Goal: Find specific page/section: Find specific page/section

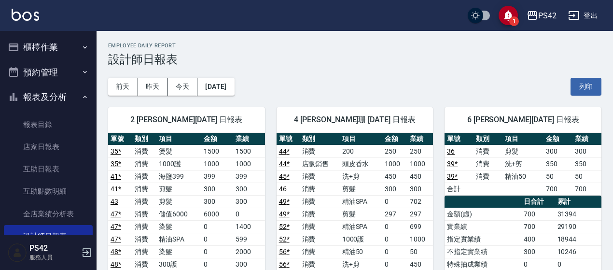
click at [58, 43] on button "櫃檯作業" at bounding box center [48, 47] width 89 height 25
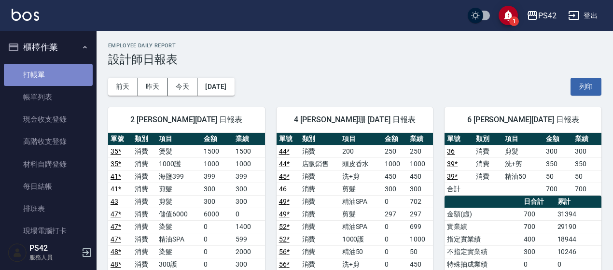
click at [56, 64] on link "打帳單" at bounding box center [48, 75] width 89 height 22
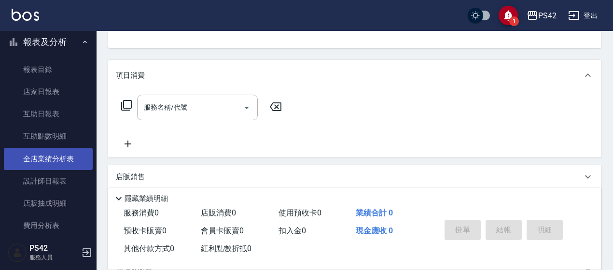
scroll to position [289, 0]
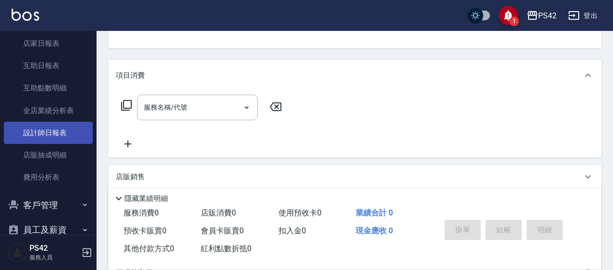
click at [46, 133] on link "設計師日報表" at bounding box center [48, 133] width 89 height 22
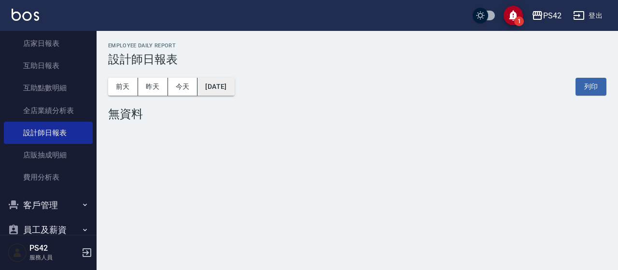
click at [234, 95] on button "[DATE]" at bounding box center [215, 87] width 37 height 18
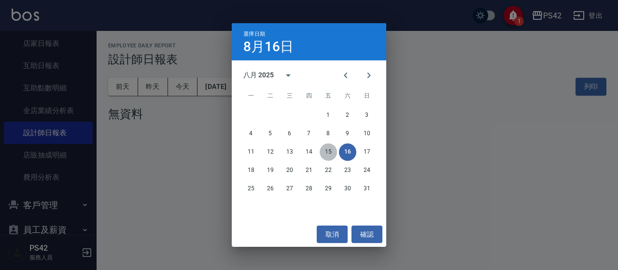
click at [326, 152] on button "15" at bounding box center [327, 151] width 17 height 17
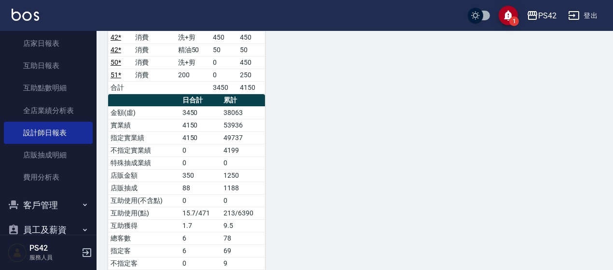
scroll to position [772, 0]
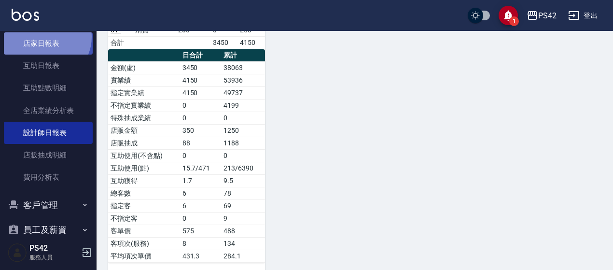
click at [46, 37] on link "店家日報表" at bounding box center [48, 43] width 89 height 22
